Goal: Task Accomplishment & Management: Manage account settings

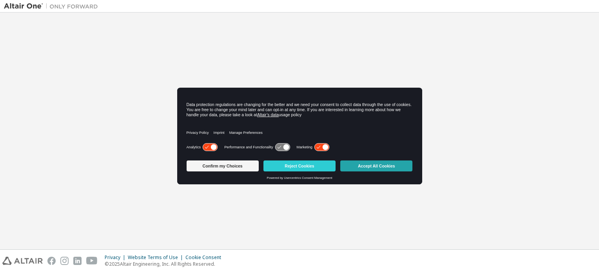
click at [377, 165] on button "Accept All Cookies" at bounding box center [376, 166] width 72 height 11
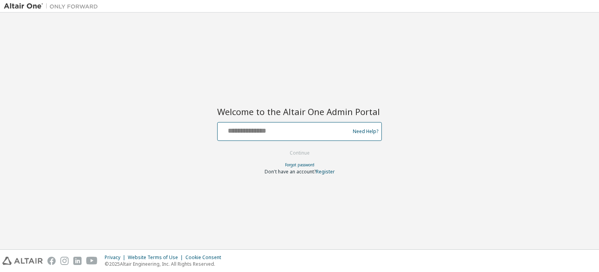
click at [251, 133] on input "text" at bounding box center [285, 129] width 128 height 11
type input "**********"
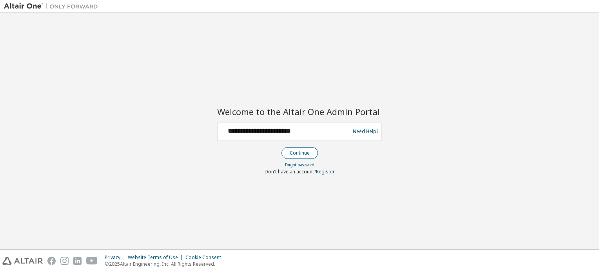
click at [305, 153] on button "Continue" at bounding box center [299, 153] width 36 height 12
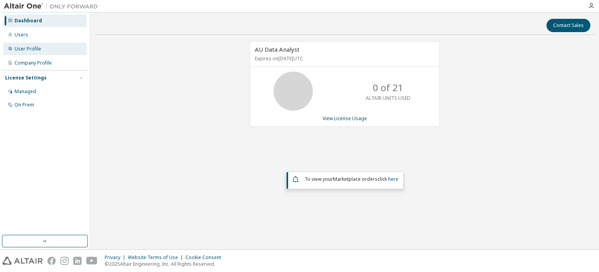
click at [31, 51] on div "User Profile" at bounding box center [28, 49] width 27 height 6
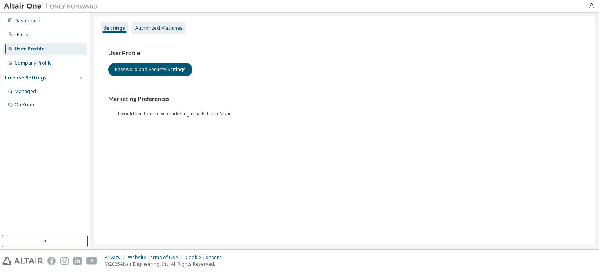
click at [168, 26] on div "Authorized Machines" at bounding box center [158, 28] width 47 height 6
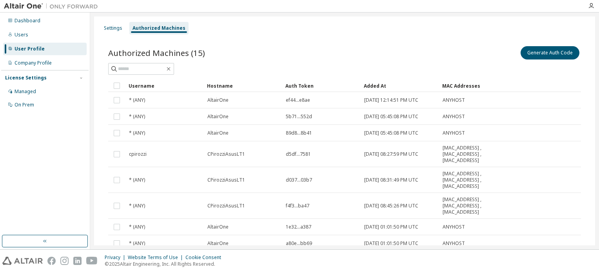
click at [373, 83] on div "Added At" at bounding box center [400, 86] width 72 height 13
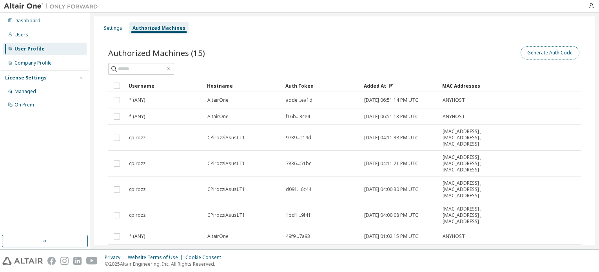
click at [544, 51] on button "Generate Auth Code" at bounding box center [549, 52] width 59 height 13
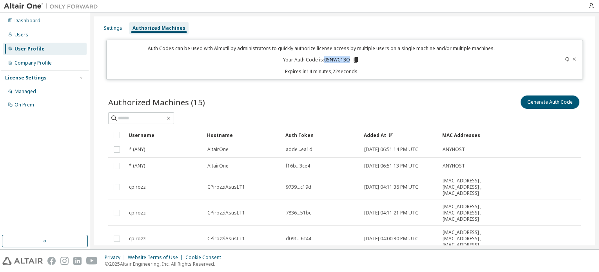
drag, startPoint x: 323, startPoint y: 59, endPoint x: 348, endPoint y: 59, distance: 25.1
click at [348, 59] on p "Your Auth Code is: 05NWC13O" at bounding box center [321, 59] width 76 height 7
copy p "05NWC13O"
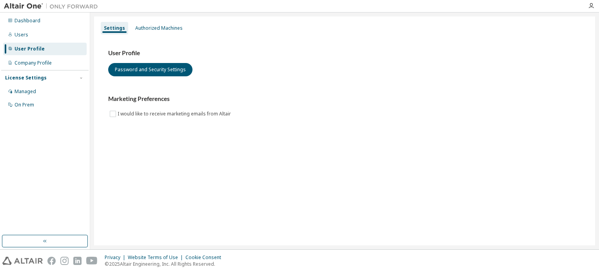
click at [173, 183] on div "Settings Authorized Machines User Profile Password and Security Settings Market…" at bounding box center [344, 130] width 501 height 229
